Goal: Entertainment & Leisure: Consume media (video, audio)

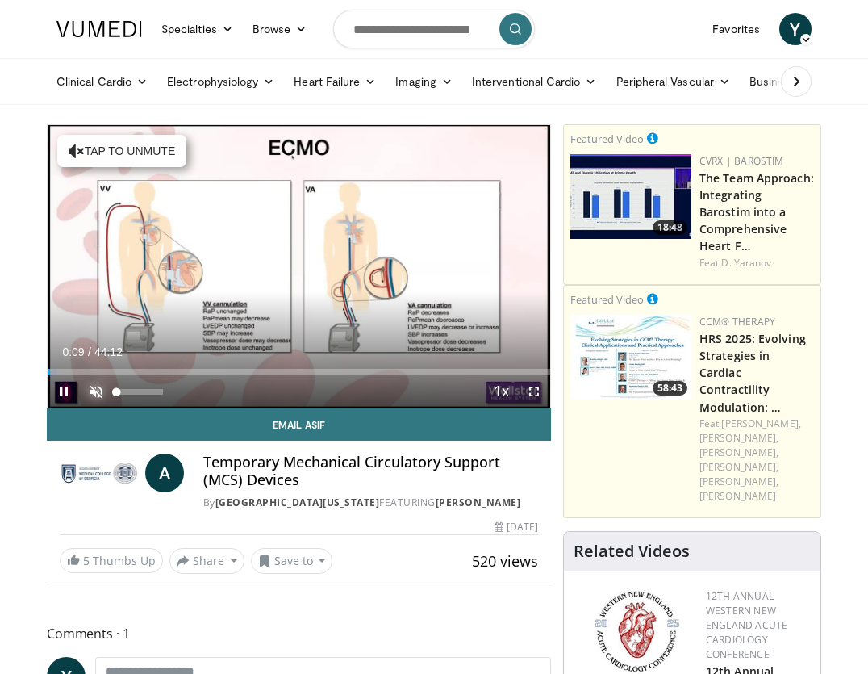
click at [91, 393] on span "Video Player" at bounding box center [96, 391] width 32 height 32
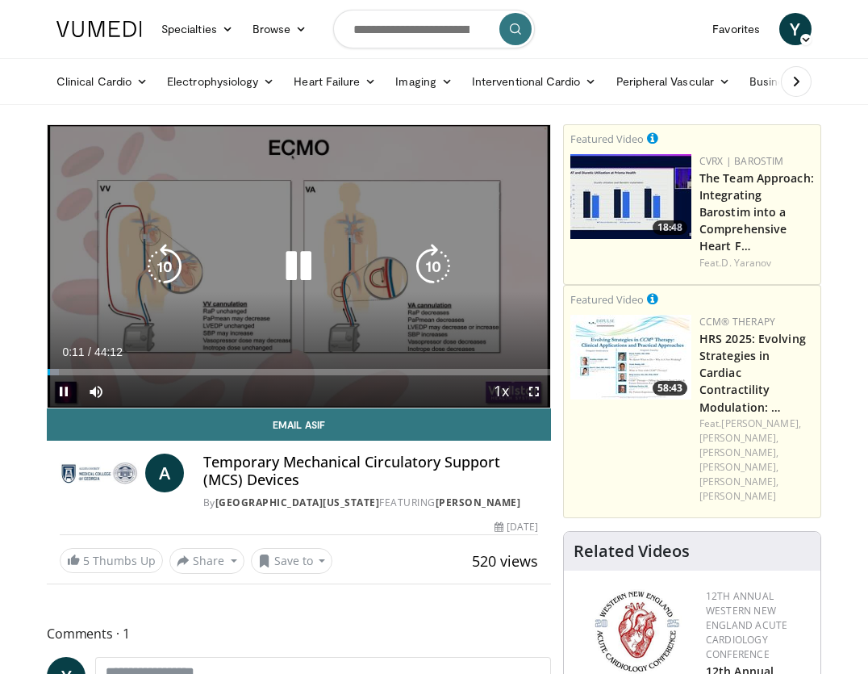
click at [201, 303] on div "10 seconds Tap to unmute" at bounding box center [299, 266] width 503 height 282
click at [295, 274] on icon "Video Player" at bounding box center [298, 266] width 45 height 45
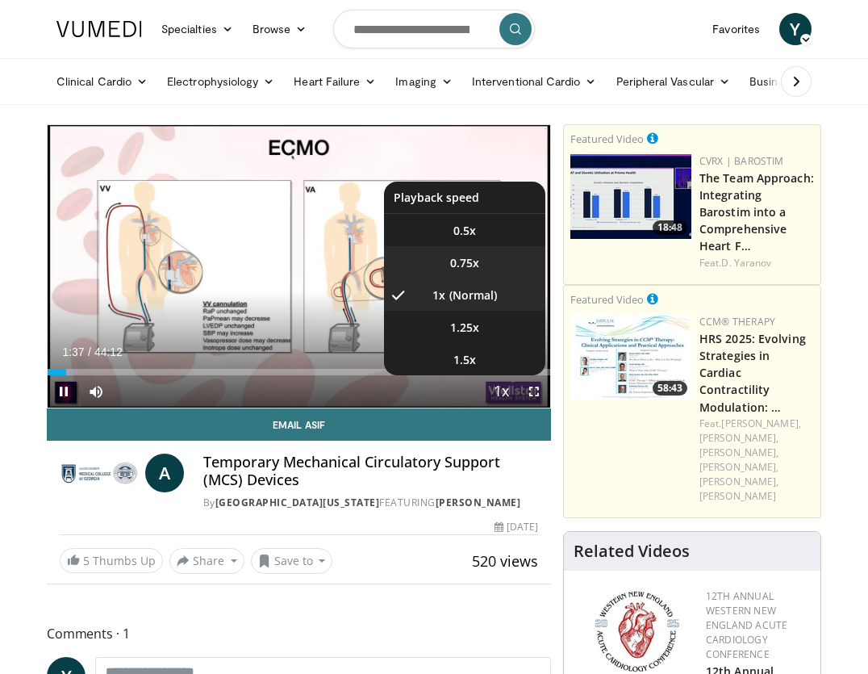
click at [466, 255] on span "0.75x" at bounding box center [464, 263] width 29 height 16
click at [495, 278] on li "1x" at bounding box center [464, 294] width 161 height 32
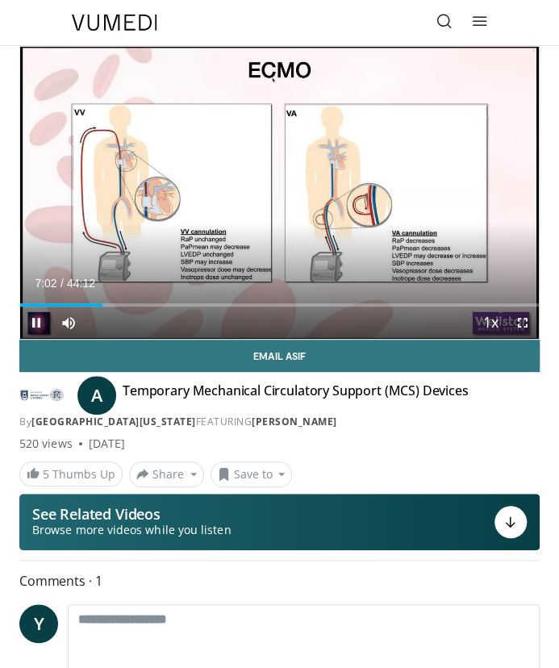
click at [36, 324] on span "Video Player" at bounding box center [36, 323] width 32 height 32
drag, startPoint x: 34, startPoint y: 312, endPoint x: 81, endPoint y: 286, distance: 53.5
click at [81, 307] on div "Current Time 7:02 / Duration 44:12 Play Skip Backward Skip Forward Mute 100% Lo…" at bounding box center [279, 323] width 519 height 32
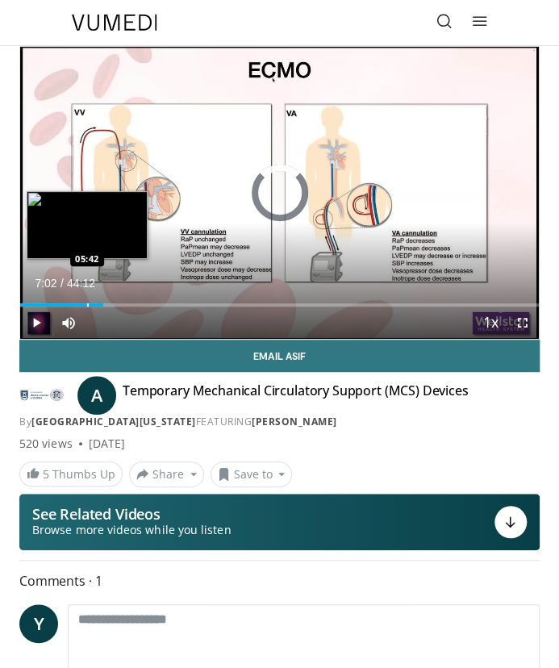
click at [86, 297] on div "Loaded : 18.33% 07:02 05:42" at bounding box center [279, 298] width 519 height 15
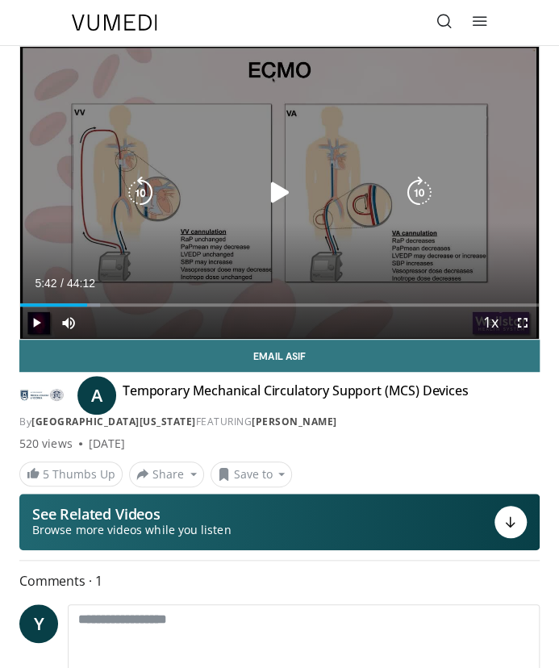
click at [525, 234] on div "10 seconds Tap to unmute" at bounding box center [279, 193] width 519 height 292
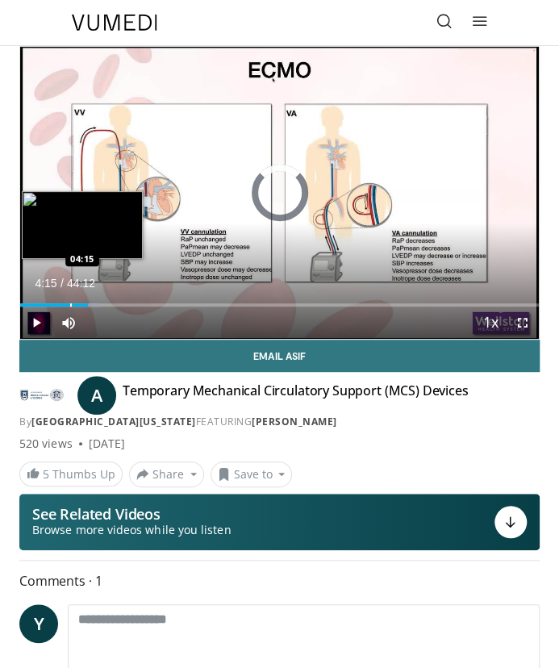
click at [69, 300] on div "Loaded : 15.33% 04:15 04:15" at bounding box center [279, 298] width 519 height 15
click at [30, 305] on div "Progress Bar" at bounding box center [31, 304] width 2 height 3
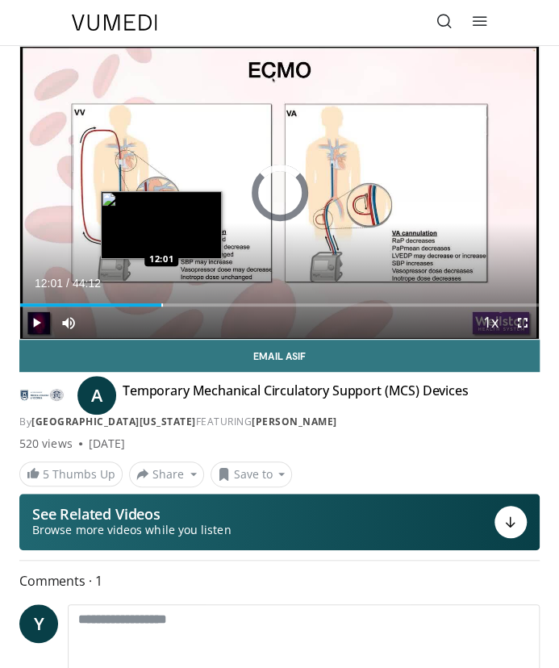
click at [161, 304] on div "Progress Bar" at bounding box center [162, 304] width 2 height 3
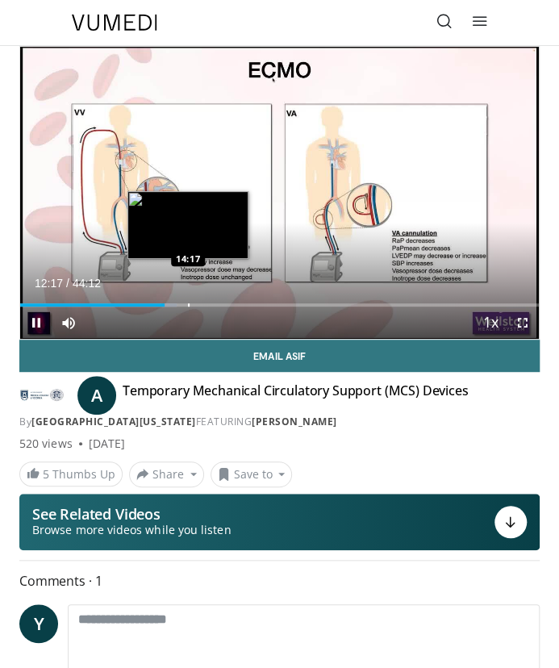
click at [188, 301] on div "Loaded : 30.17% 12:17 14:17" at bounding box center [279, 298] width 519 height 15
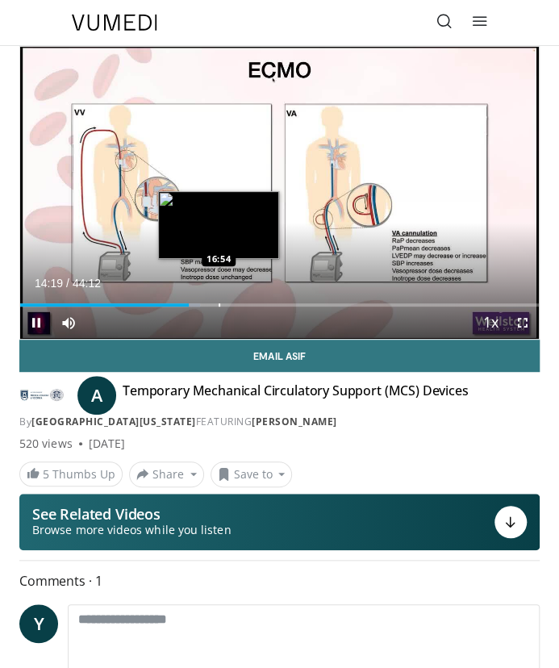
click at [219, 305] on div "Progress Bar" at bounding box center [220, 304] width 2 height 3
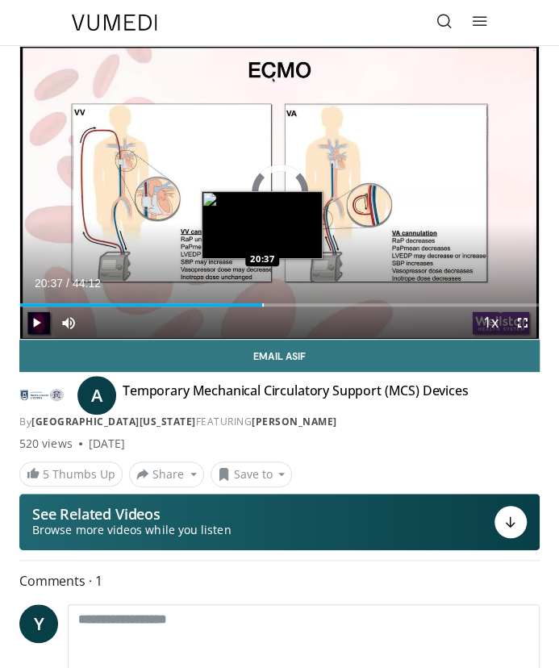
click at [262, 303] on div "Progress Bar" at bounding box center [263, 304] width 2 height 3
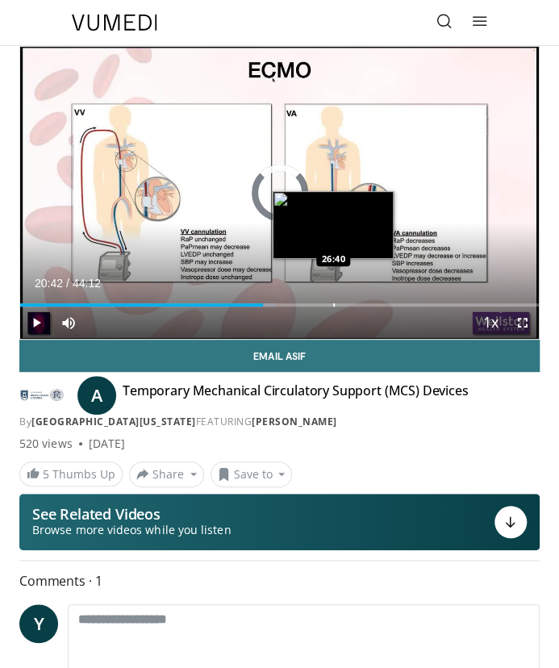
click at [333, 296] on div "Loaded : 49.37% 26:40 26:40" at bounding box center [279, 298] width 519 height 15
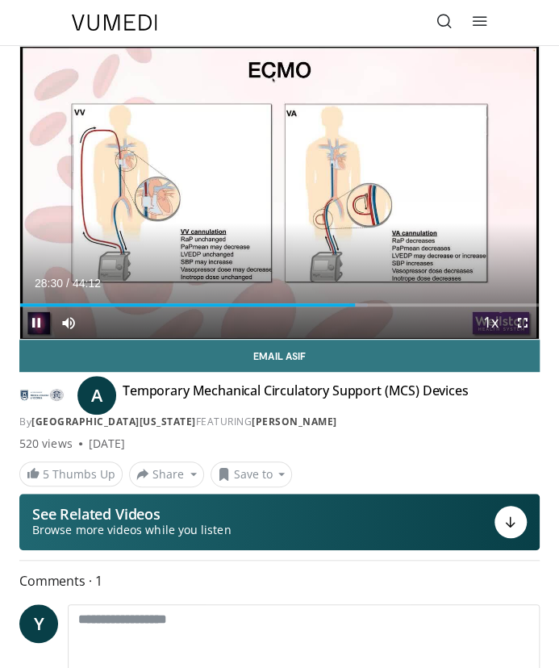
click at [28, 317] on span "Video Player" at bounding box center [36, 323] width 32 height 32
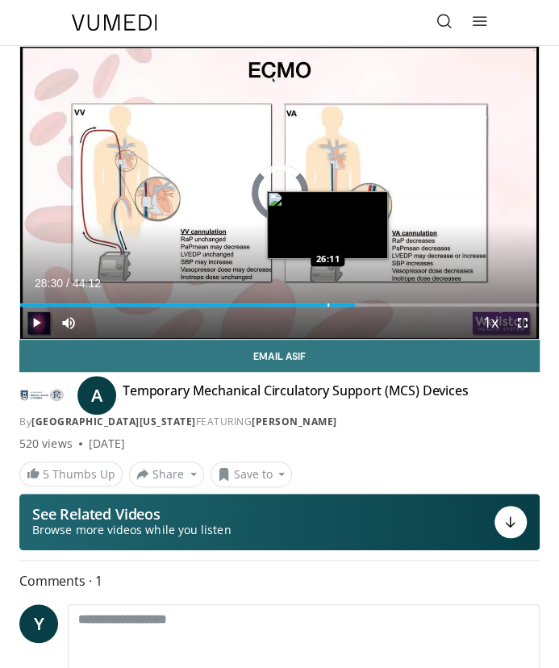
click at [327, 303] on div "Loaded : 66.95% 26:11 26:11" at bounding box center [279, 304] width 519 height 3
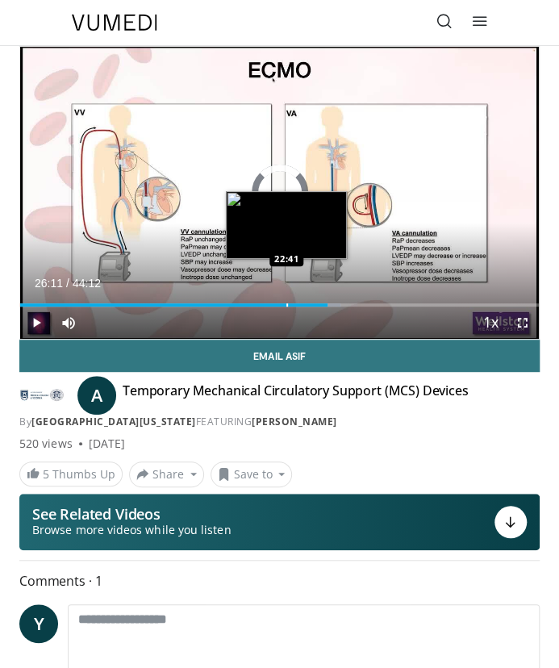
click at [286, 303] on div "Progress Bar" at bounding box center [287, 304] width 2 height 3
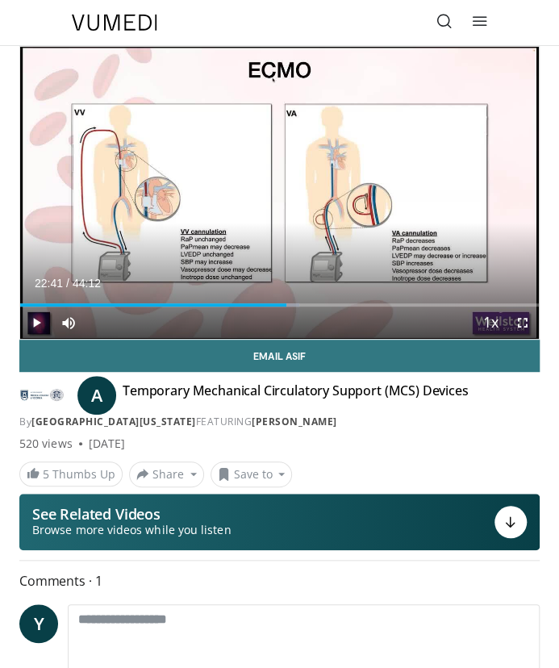
click at [29, 327] on span "Video Player" at bounding box center [36, 323] width 32 height 32
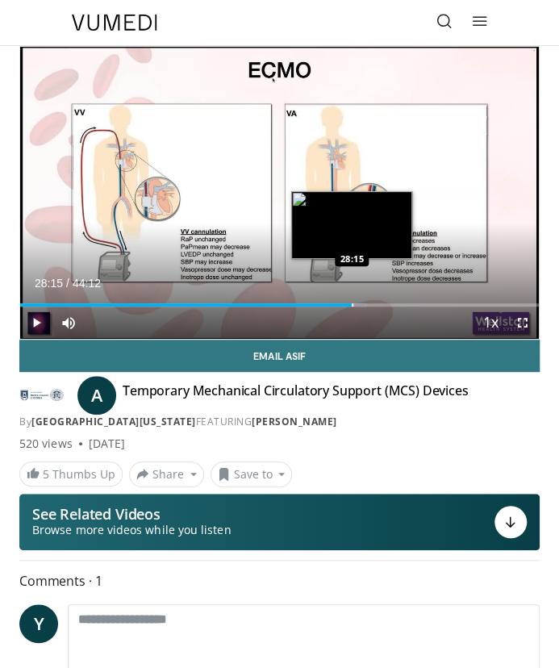
click at [352, 305] on div "Progress Bar" at bounding box center [353, 304] width 2 height 3
click at [345, 306] on div "Progress Bar" at bounding box center [346, 304] width 2 height 3
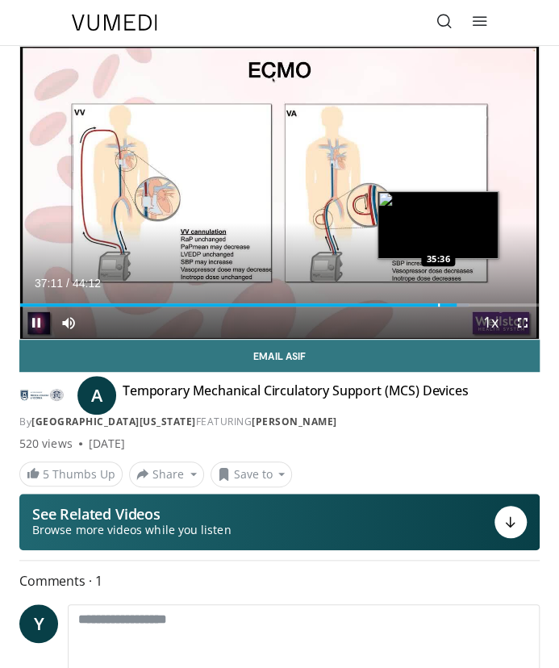
click at [436, 299] on div "Loaded : 86.40% 37:11 35:36" at bounding box center [279, 298] width 519 height 15
click at [432, 299] on div "Loaded : 82.66% 35:31 35:07" at bounding box center [279, 298] width 519 height 15
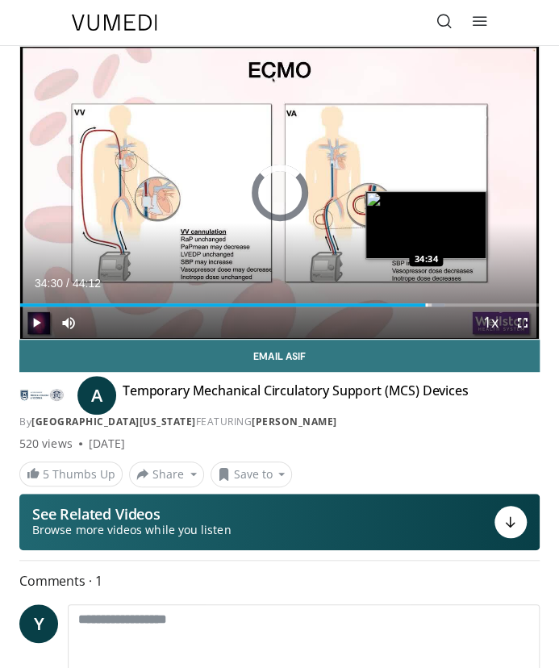
click at [424, 301] on div "Loaded : 81.83% 34:30 34:34" at bounding box center [279, 298] width 519 height 15
click at [420, 303] on div "Progress Bar" at bounding box center [421, 304] width 2 height 3
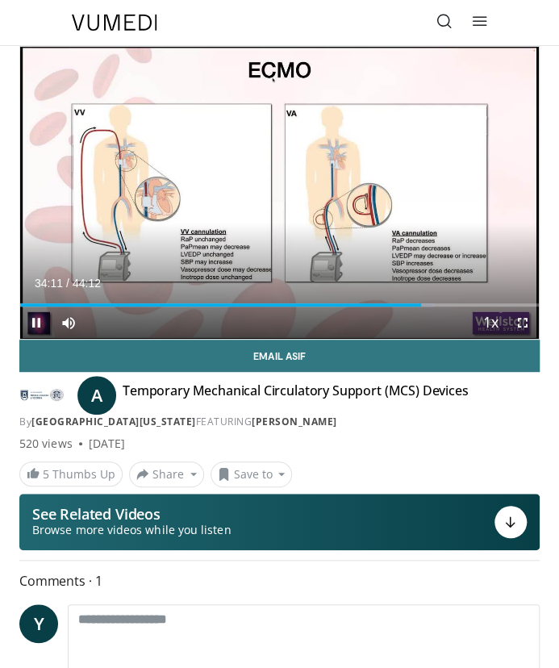
click at [36, 316] on span "Video Player" at bounding box center [36, 323] width 32 height 32
click at [43, 320] on span "Video Player" at bounding box center [36, 323] width 32 height 32
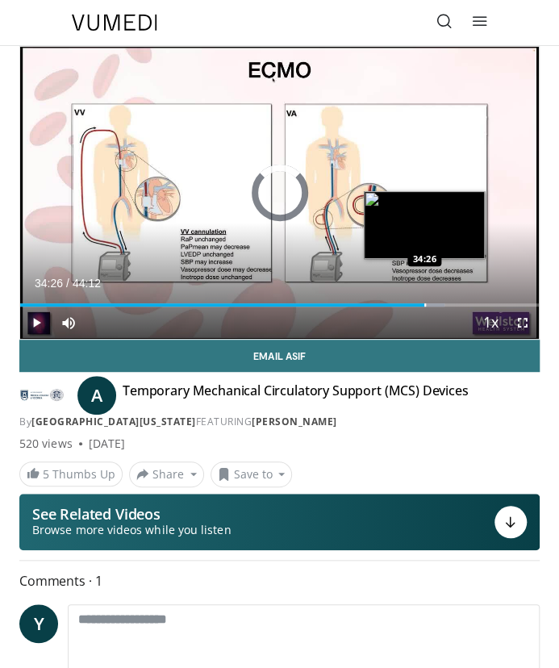
click at [424, 306] on div "Loaded : 81.83% 34:26 34:26" at bounding box center [279, 304] width 519 height 3
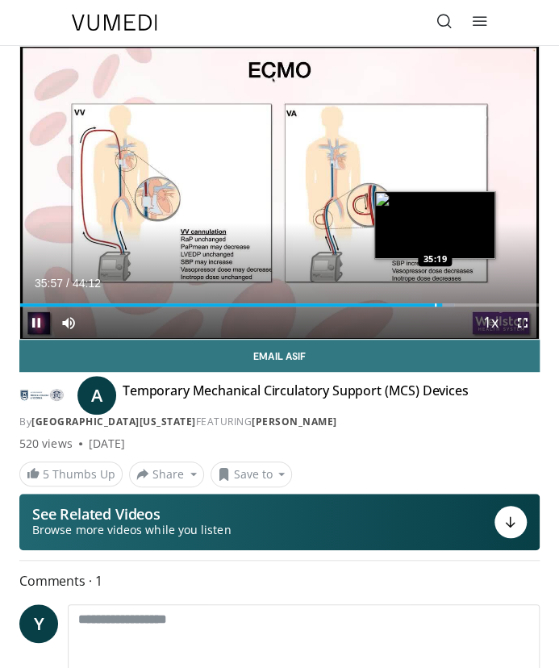
click at [435, 303] on div "Progress Bar" at bounding box center [436, 304] width 2 height 3
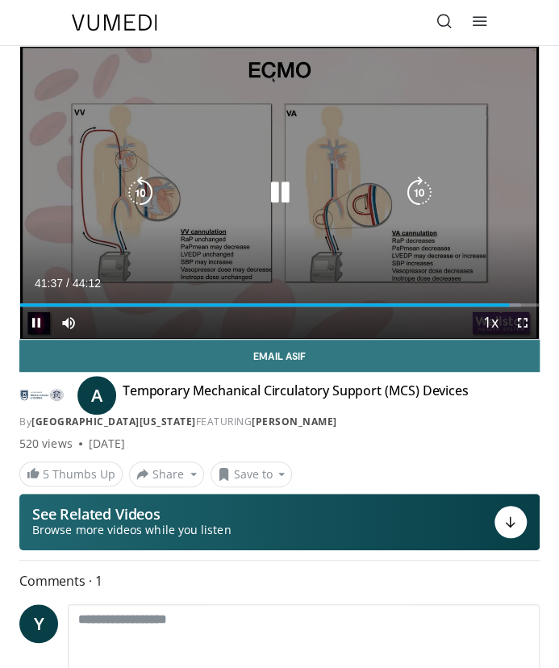
click at [267, 196] on icon "Video Player" at bounding box center [279, 193] width 32 height 32
